Goal: Consume media (video, audio)

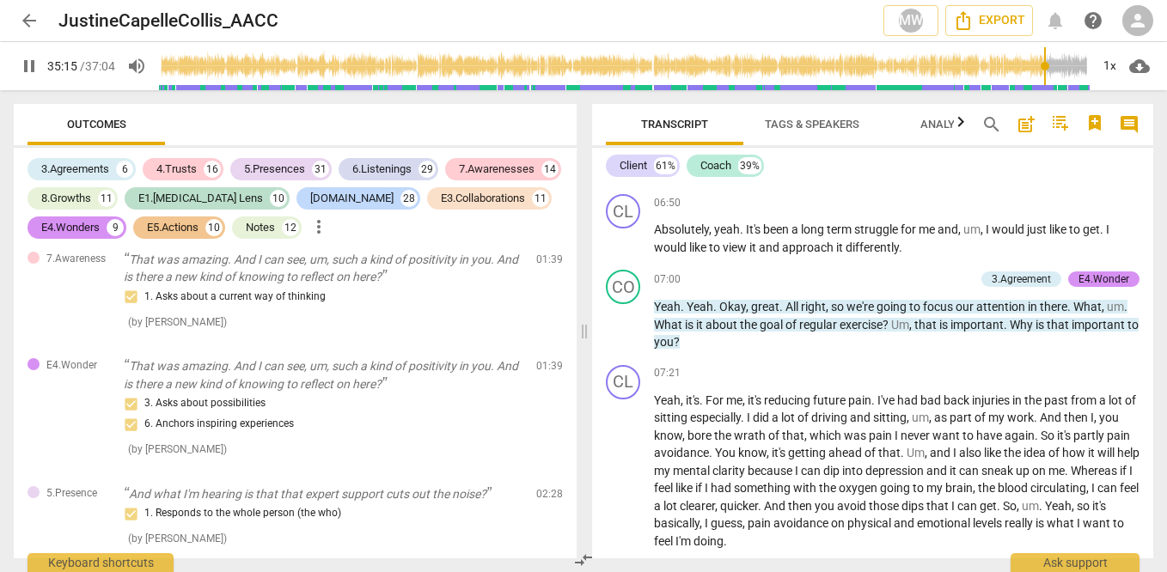
scroll to position [3661, 0]
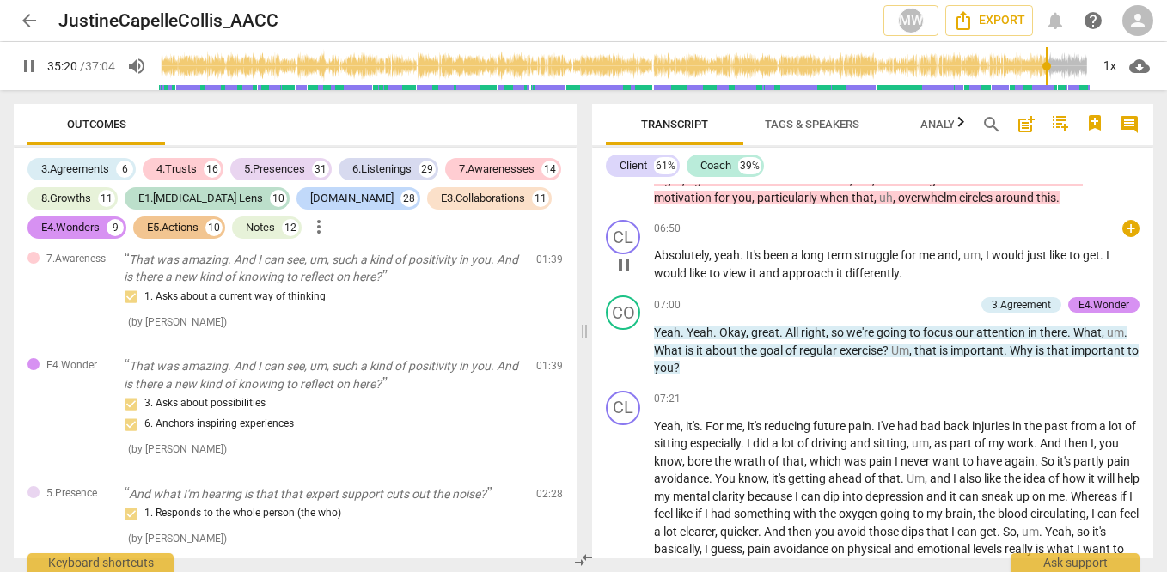
click at [618, 282] on div "CL play_arrow pause" at bounding box center [630, 251] width 48 height 62
click at [620, 276] on span "pause" at bounding box center [623, 265] width 21 height 21
type input "2122"
click at [25, 22] on span "arrow_back" at bounding box center [29, 20] width 21 height 21
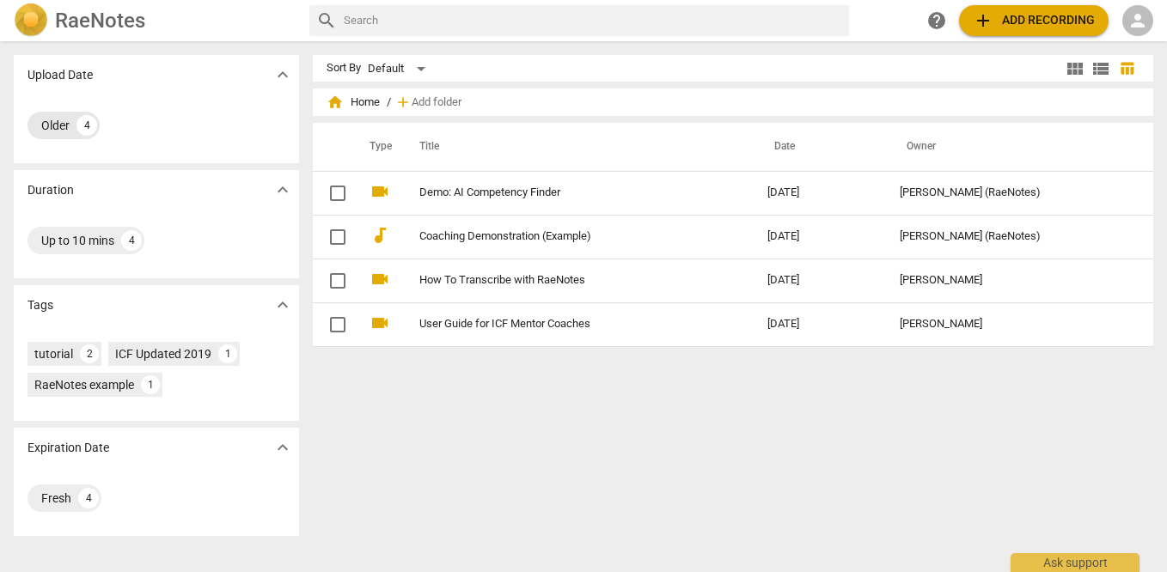
click at [35, 125] on div "Older 4" at bounding box center [63, 125] width 72 height 27
click at [45, 129] on div "Older" at bounding box center [55, 125] width 28 height 17
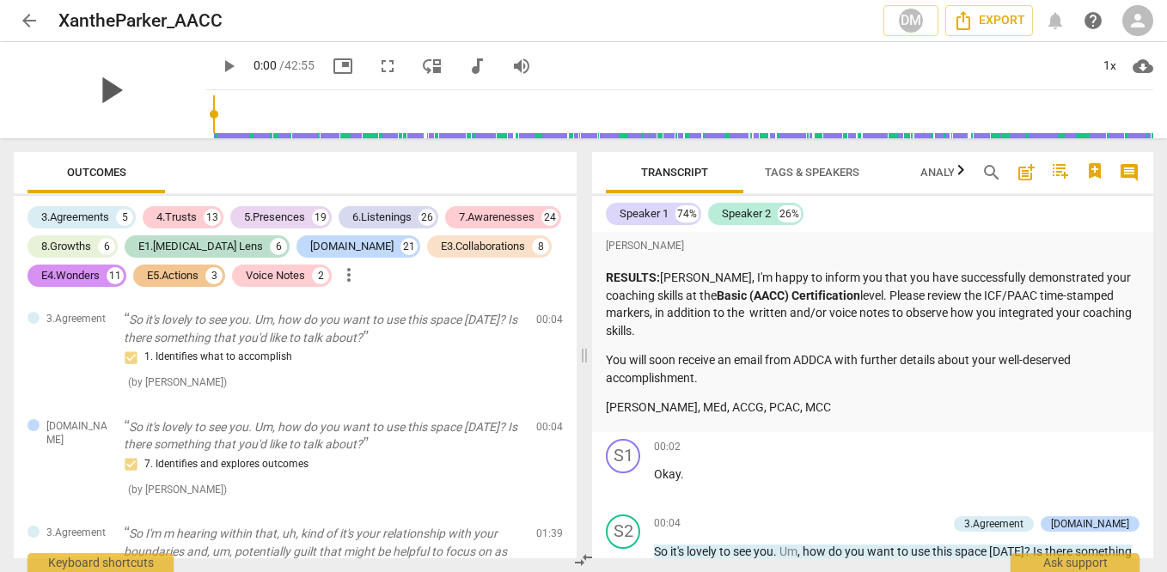
click at [91, 87] on span "play_arrow" at bounding box center [110, 90] width 45 height 45
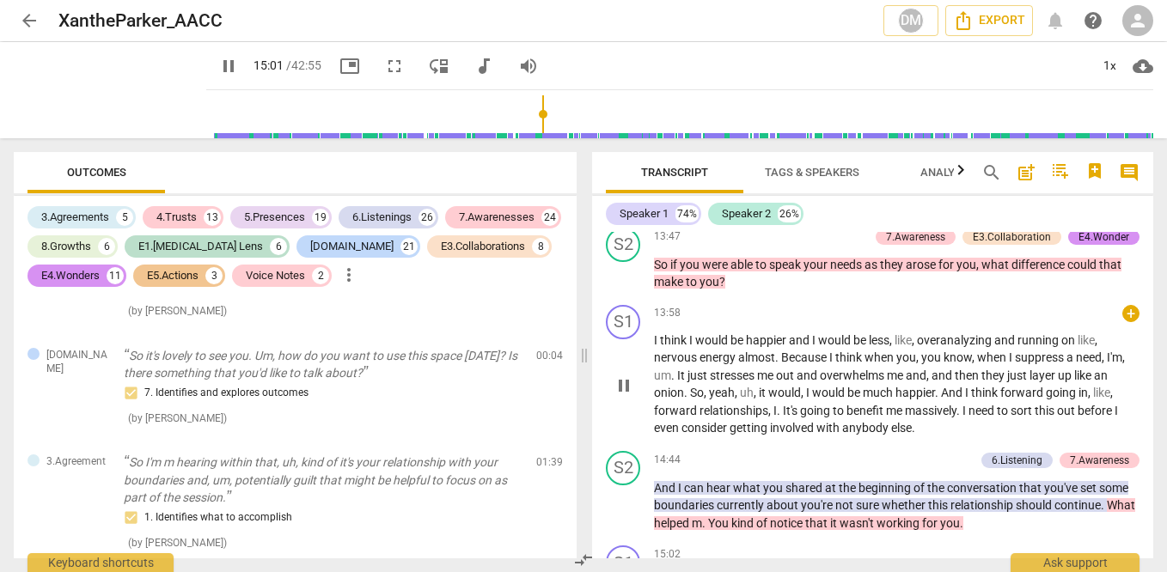
scroll to position [4106, 0]
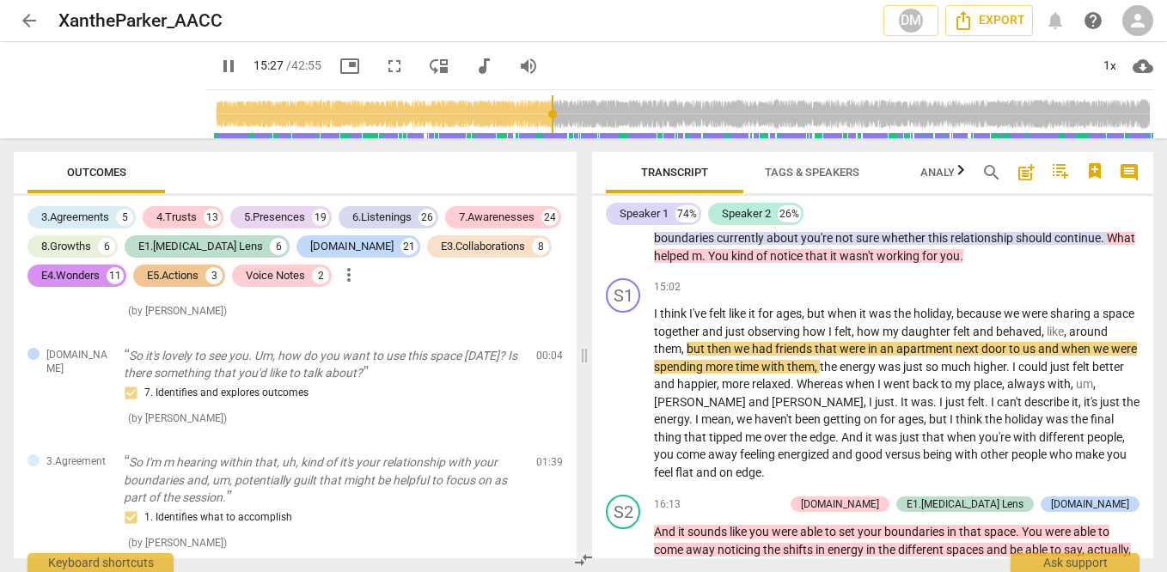
click at [218, 68] on span "pause" at bounding box center [228, 66] width 21 height 21
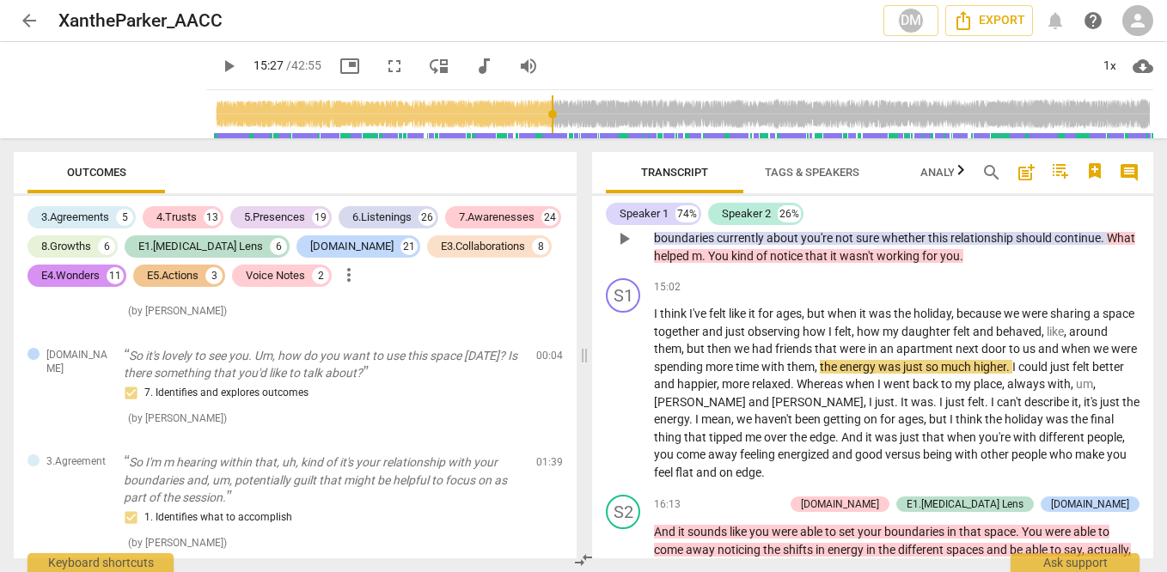
click at [623, 249] on span "play_arrow" at bounding box center [623, 238] width 21 height 21
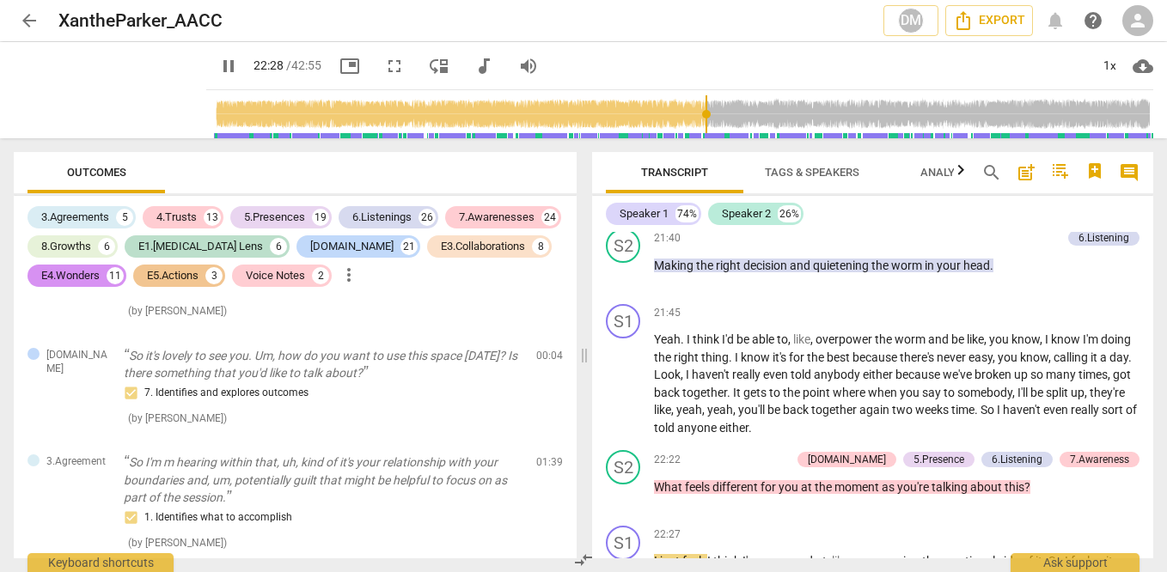
scroll to position [6554, 0]
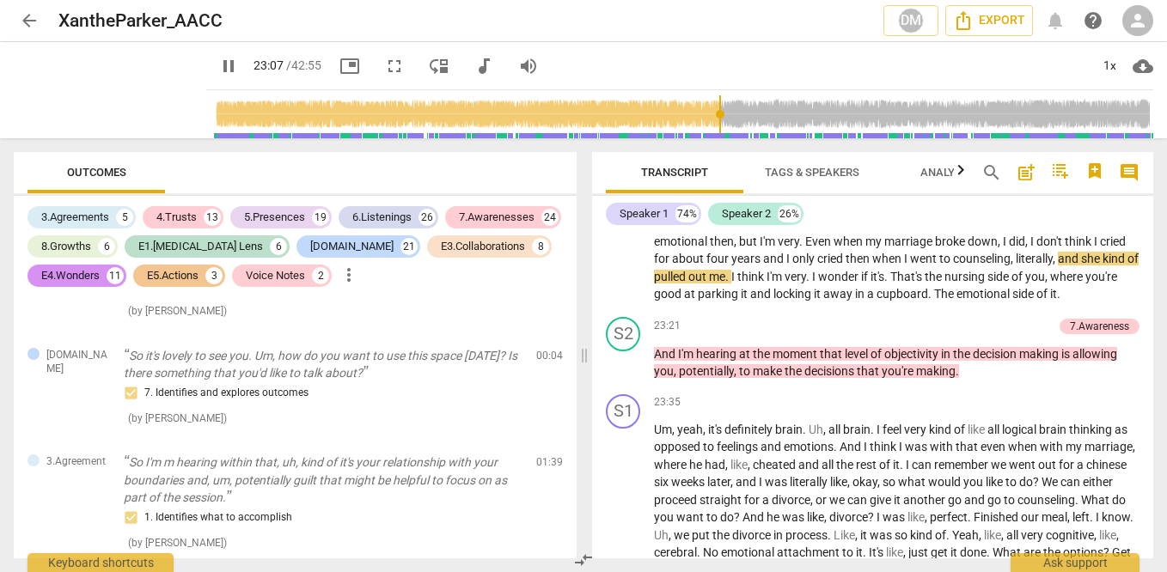
click at [218, 63] on span "pause" at bounding box center [228, 66] width 21 height 21
type input "1388"
